Goal: Transaction & Acquisition: Purchase product/service

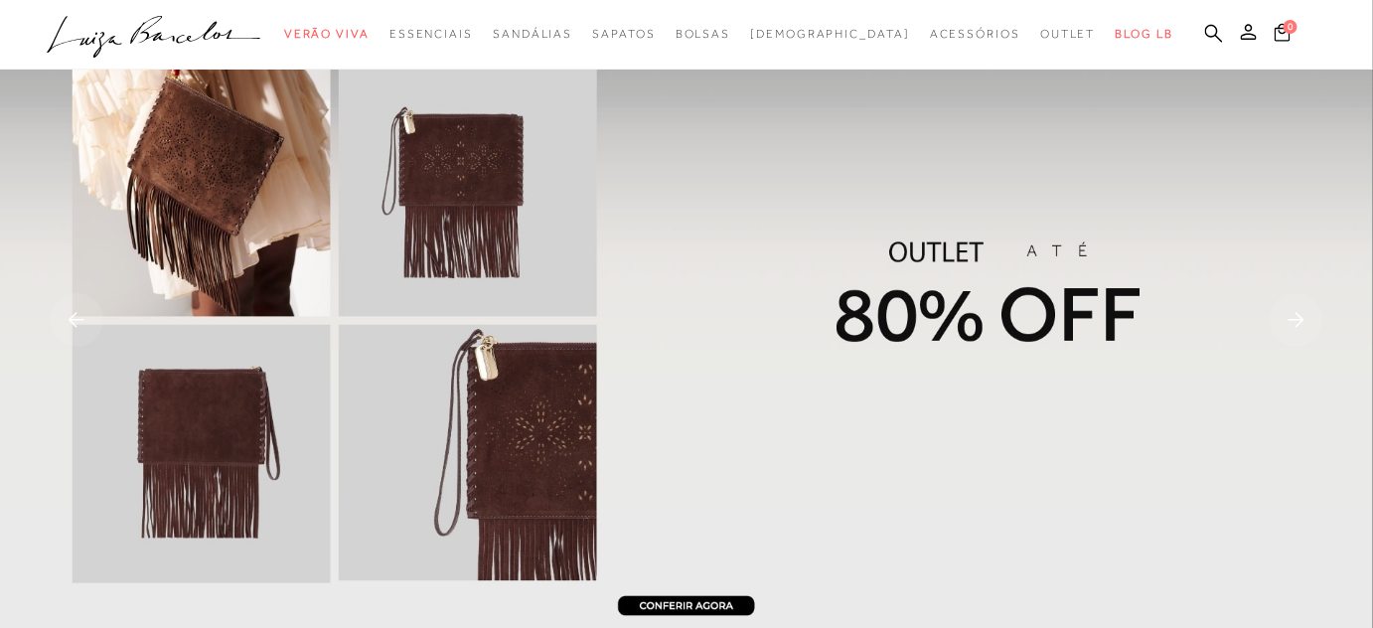
scroll to position [89, 0]
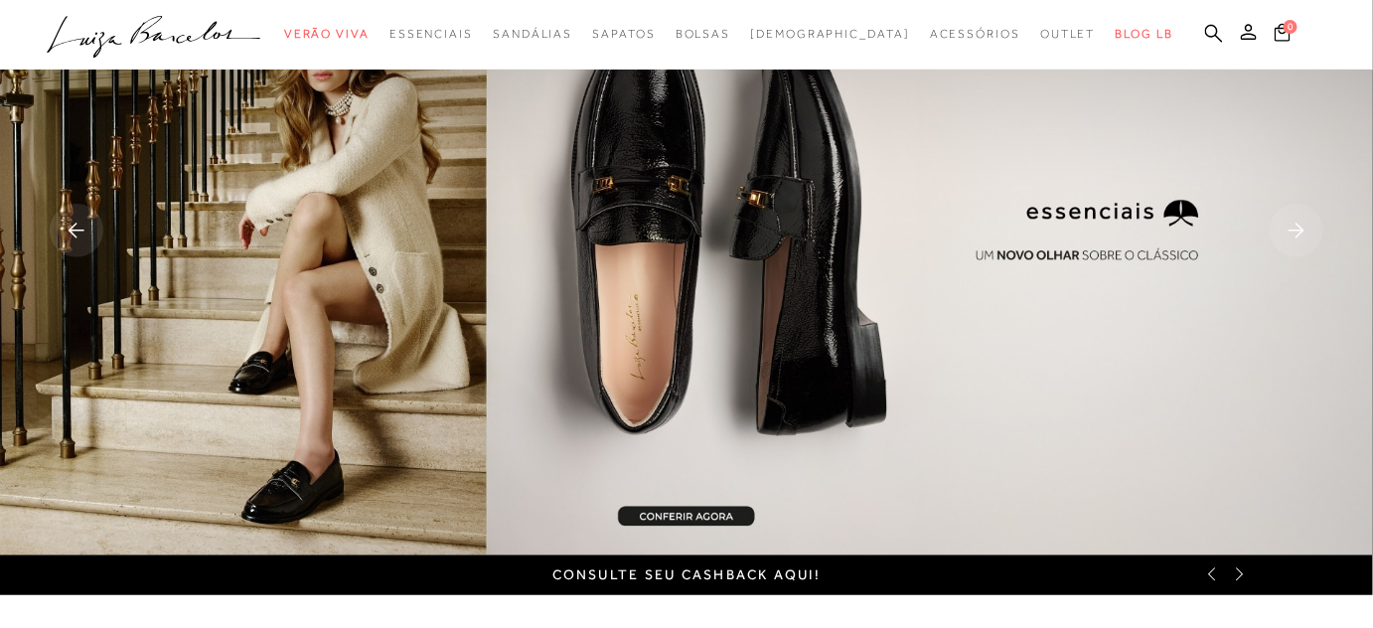
click at [80, 232] on rect at bounding box center [77, 231] width 54 height 54
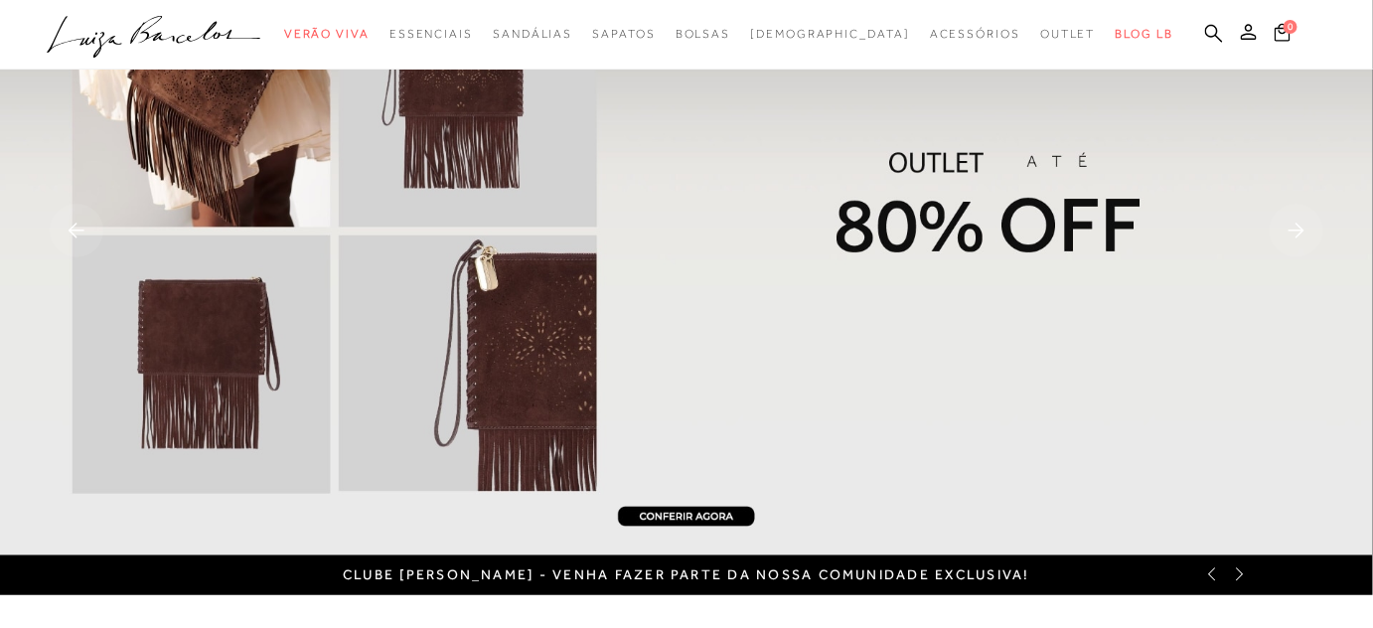
click at [725, 519] on img at bounding box center [686, 233] width 1373 height 645
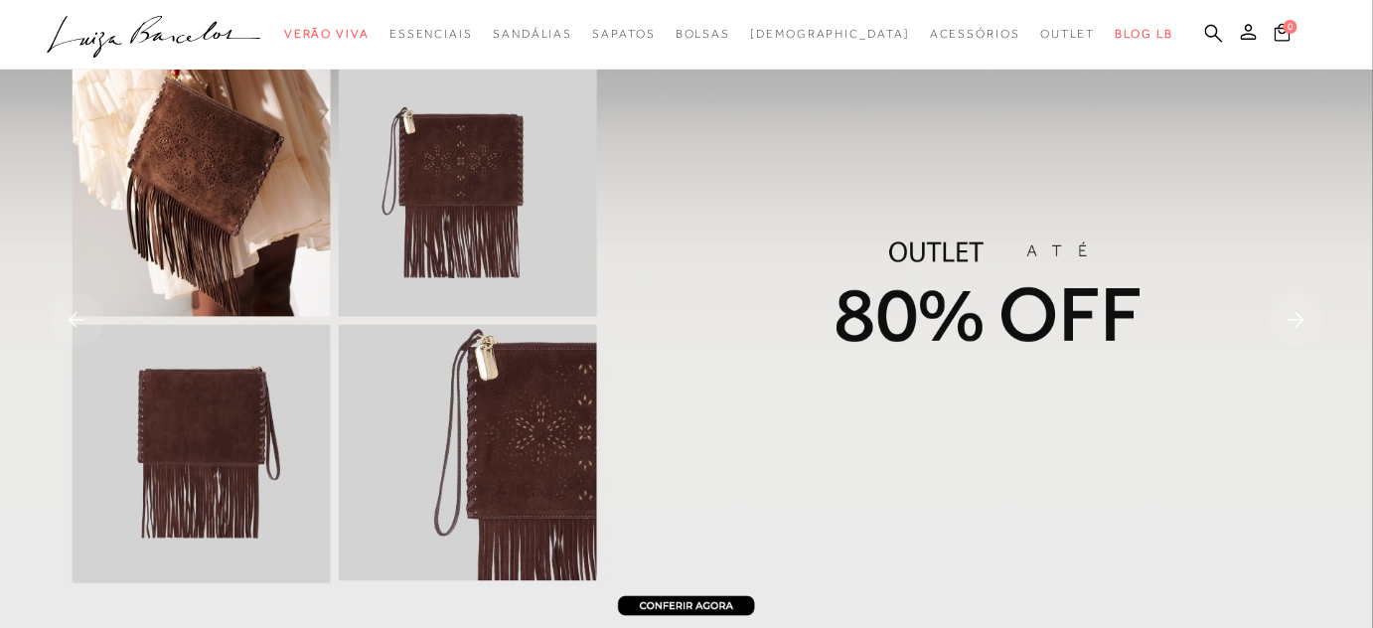
click at [666, 596] on img at bounding box center [686, 322] width 1373 height 645
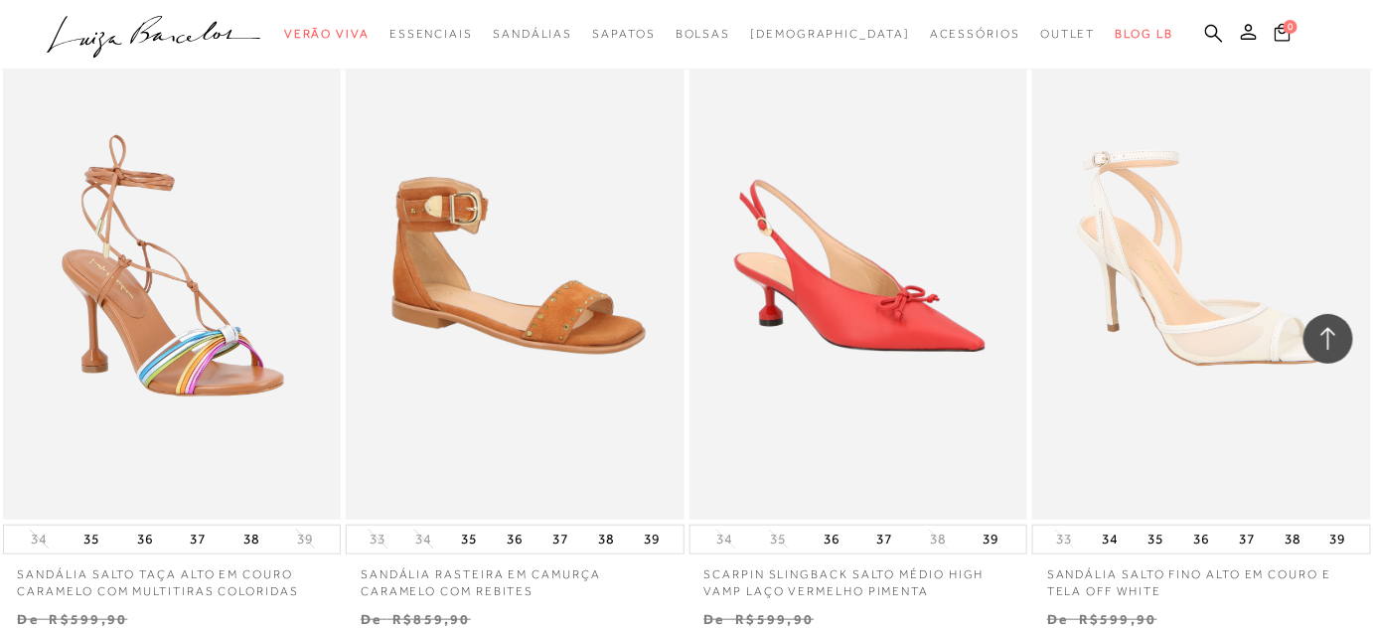
scroll to position [2868, 0]
